Goal: Contribute content: Add original content to the website for others to see

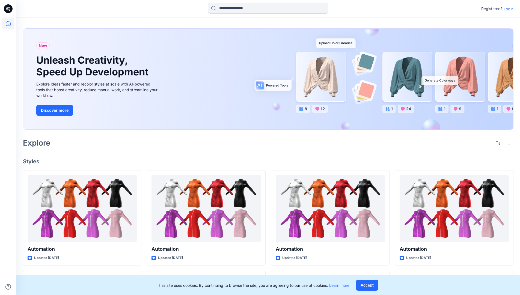
click at [507, 9] on p "Login" at bounding box center [508, 9] width 10 height 6
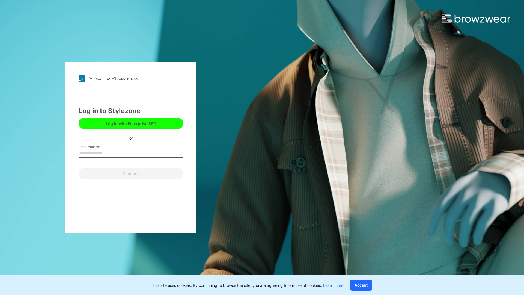
click at [108, 153] on input "Email Address" at bounding box center [131, 153] width 105 height 8
type input "**********"
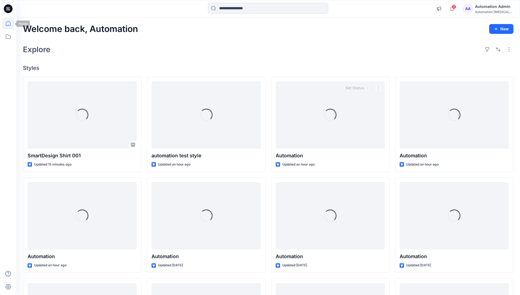
click at [10, 23] on icon at bounding box center [8, 23] width 5 height 5
click at [504, 28] on button "New" at bounding box center [501, 29] width 24 height 10
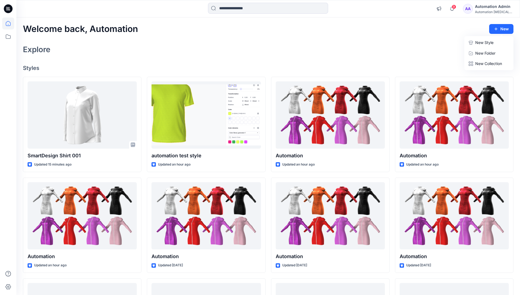
click at [480, 41] on p "New Style" at bounding box center [484, 42] width 18 height 7
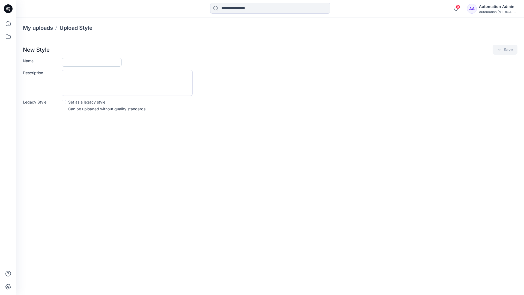
click at [76, 63] on input "Name" at bounding box center [92, 62] width 60 height 9
type input "**********"
click at [64, 101] on span at bounding box center [64, 102] width 4 height 4
click at [504, 50] on button "Save" at bounding box center [504, 50] width 25 height 10
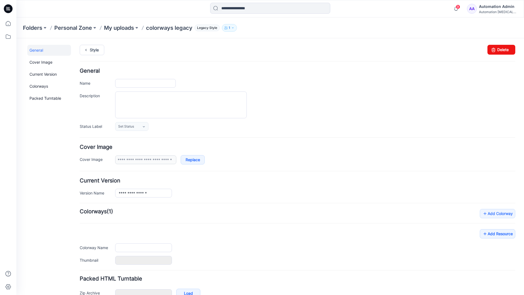
type input "**********"
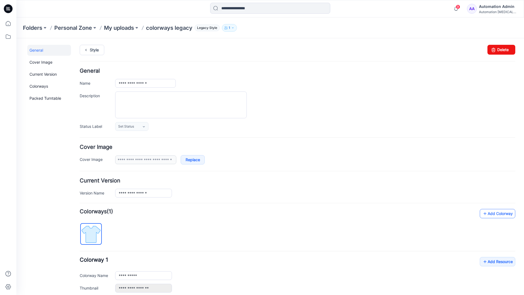
click at [489, 215] on link "Add Colorway" at bounding box center [497, 213] width 35 height 9
click at [489, 214] on link "Add Colorway" at bounding box center [497, 213] width 35 height 9
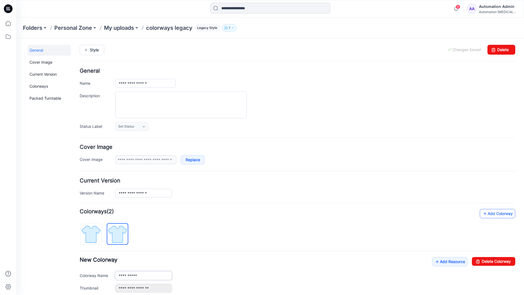
type input "**********"
click at [122, 233] on img at bounding box center [117, 234] width 20 height 20
click at [136, 276] on input "**********" at bounding box center [143, 275] width 57 height 9
click at [144, 275] on input "**********" at bounding box center [143, 275] width 57 height 9
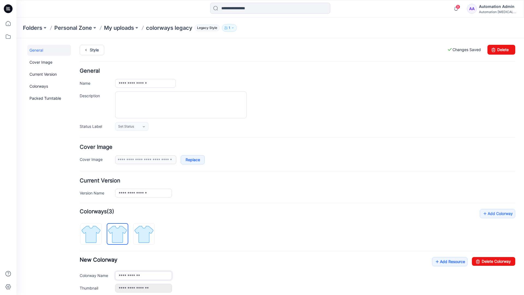
click at [144, 275] on input "**********" at bounding box center [143, 275] width 57 height 9
type input "*"
click at [97, 230] on img at bounding box center [91, 234] width 20 height 20
click at [447, 262] on link "Add Resource" at bounding box center [449, 261] width 35 height 9
type input "**********"
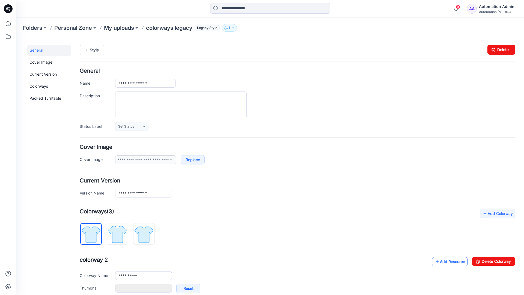
type input "**********"
click at [109, 288] on link at bounding box center [109, 288] width 4 height 4
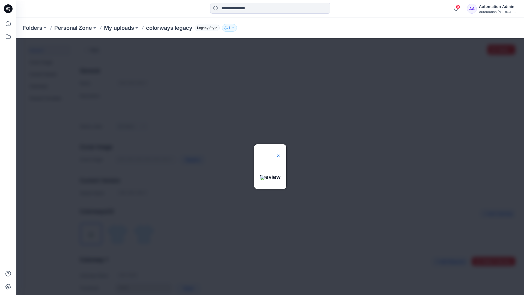
click at [280, 153] on img at bounding box center [278, 155] width 4 height 4
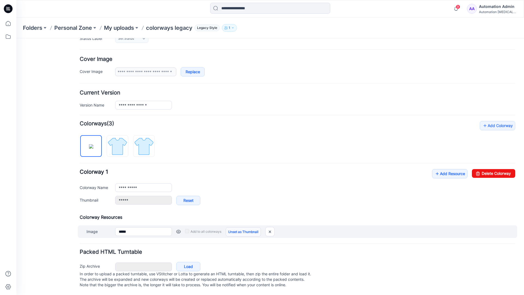
click at [241, 227] on link "Unset as Thumbnail" at bounding box center [243, 231] width 35 height 9
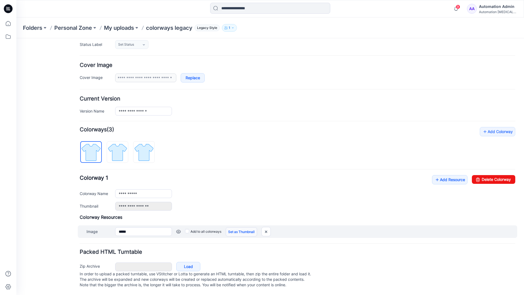
click at [233, 227] on link "Set as Thumbnail" at bounding box center [241, 231] width 31 height 9
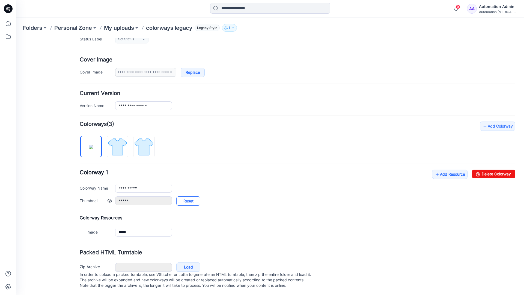
click at [188, 201] on link "Reset" at bounding box center [188, 200] width 24 height 9
type input "**********"
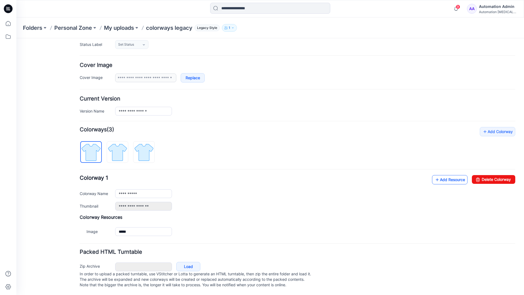
click at [446, 175] on link "Add Resource" at bounding box center [449, 179] width 35 height 9
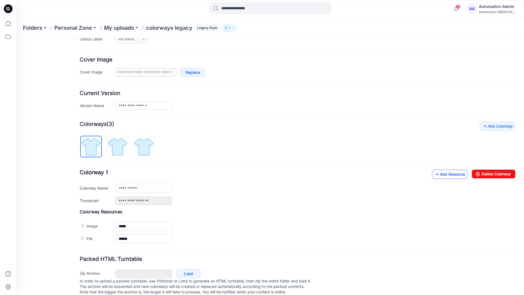
click at [449, 174] on link "Add Resource" at bounding box center [449, 173] width 35 height 9
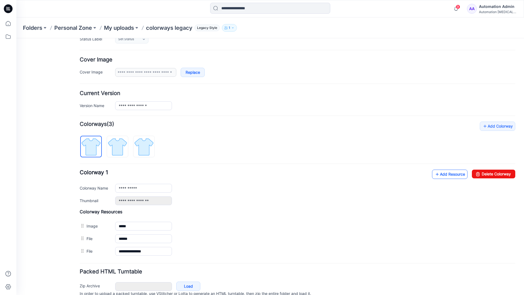
click at [441, 174] on link "Add Resource" at bounding box center [449, 173] width 35 height 9
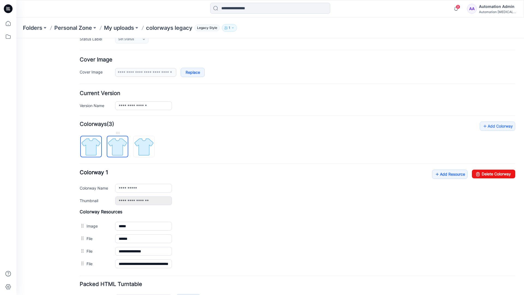
click at [123, 151] on img at bounding box center [117, 146] width 20 height 20
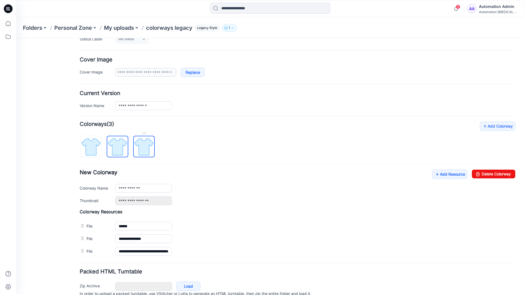
click at [150, 153] on img at bounding box center [144, 146] width 20 height 20
click at [123, 151] on img at bounding box center [117, 146] width 20 height 20
click at [98, 153] on img at bounding box center [91, 146] width 20 height 20
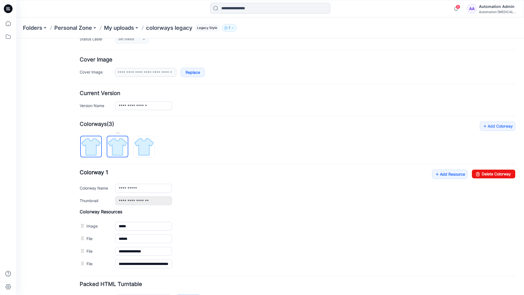
click at [115, 146] on img at bounding box center [117, 146] width 20 height 20
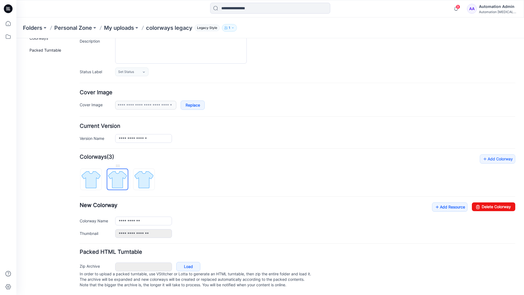
scroll to position [60, 0]
click at [144, 174] on img at bounding box center [144, 179] width 20 height 20
click at [115, 174] on img at bounding box center [117, 179] width 20 height 20
click at [141, 174] on img at bounding box center [144, 179] width 20 height 20
click at [117, 175] on img at bounding box center [117, 179] width 20 height 20
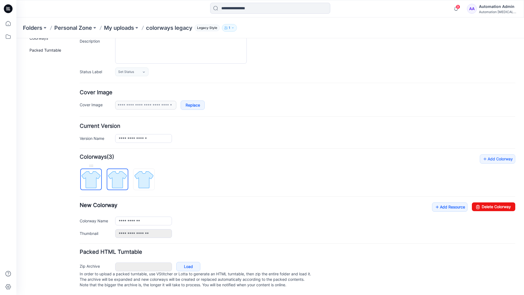
click at [95, 177] on img at bounding box center [91, 179] width 20 height 20
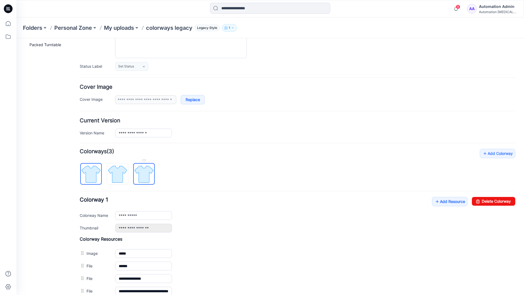
click at [143, 174] on img at bounding box center [144, 174] width 20 height 20
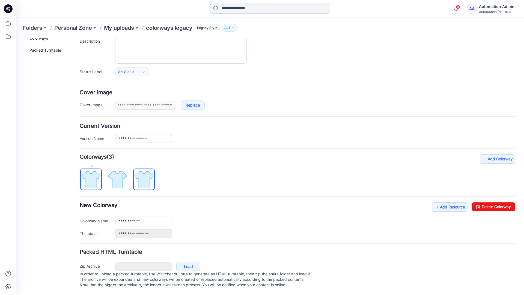
click at [97, 174] on img at bounding box center [91, 179] width 20 height 20
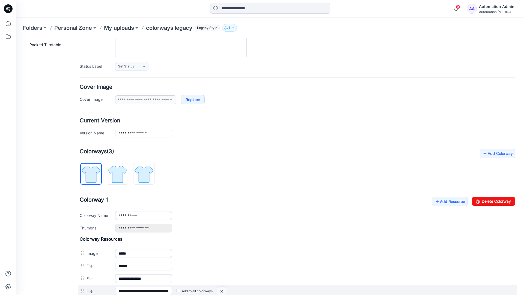
click at [223, 291] on img at bounding box center [221, 290] width 9 height 9
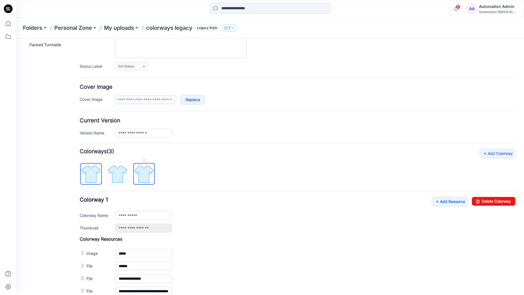
click at [143, 175] on img at bounding box center [144, 174] width 20 height 20
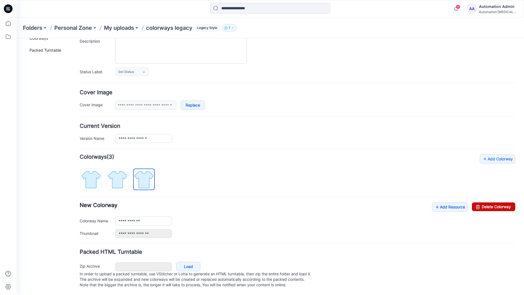
click at [482, 202] on link "Delete Colorway" at bounding box center [493, 206] width 43 height 9
click at [126, 171] on img at bounding box center [117, 179] width 20 height 20
click at [498, 202] on link "Delete Colorway" at bounding box center [493, 206] width 43 height 9
type input "**********"
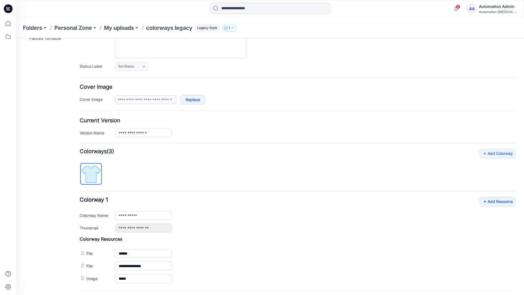
scroll to position [0, 0]
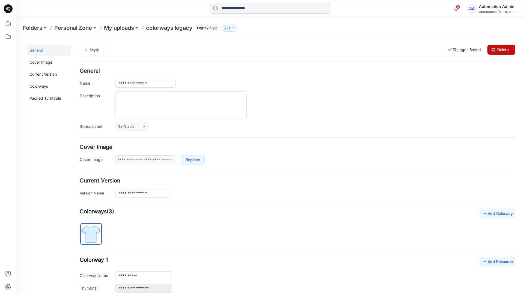
click at [501, 50] on link "Delete" at bounding box center [501, 50] width 28 height 10
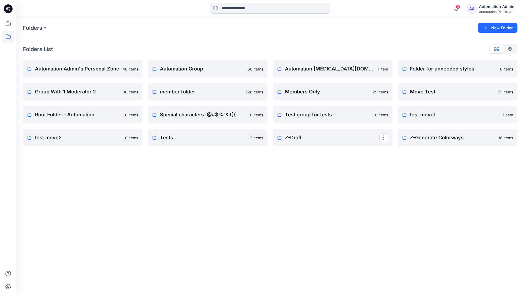
click at [490, 8] on div "Automation Admin" at bounding box center [498, 6] width 38 height 7
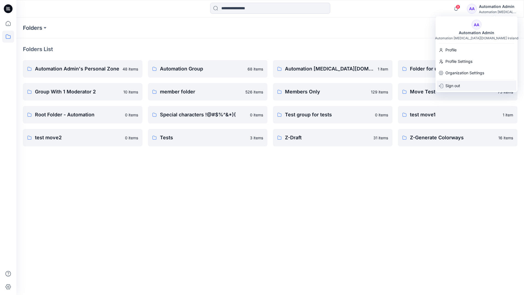
click at [454, 89] on p "Sign out" at bounding box center [452, 85] width 15 height 10
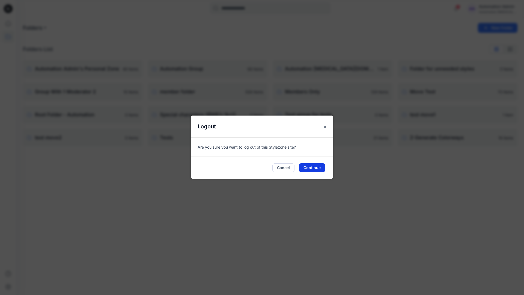
click at [318, 165] on button "Continue" at bounding box center [312, 167] width 26 height 9
